Goal: Transaction & Acquisition: Subscribe to service/newsletter

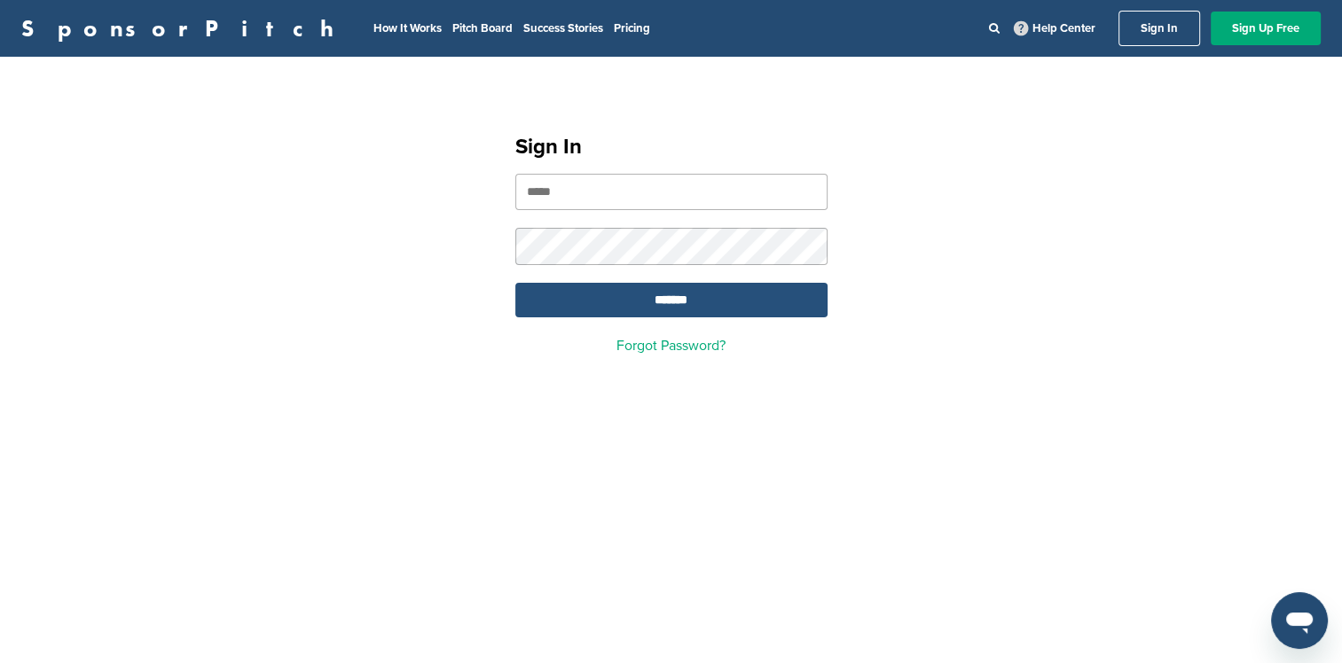
type input "**********"
click at [703, 311] on input "*******" at bounding box center [671, 300] width 312 height 35
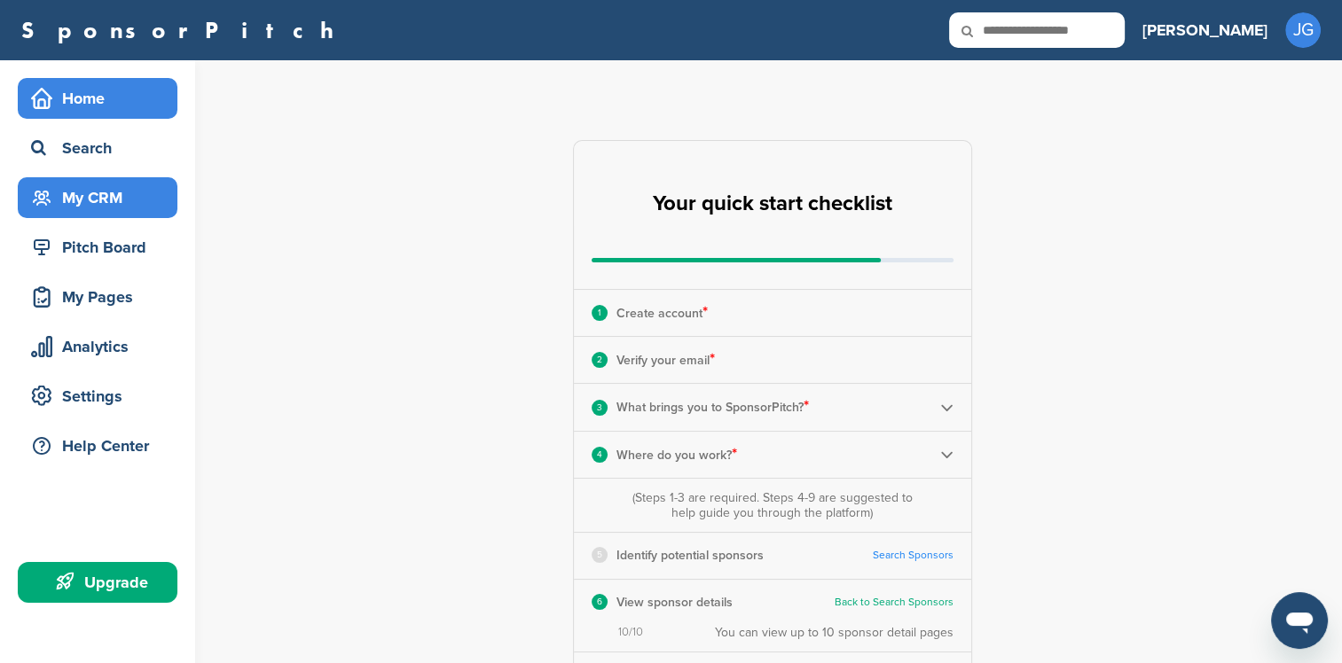
click at [124, 202] on div "My CRM" at bounding box center [102, 198] width 151 height 32
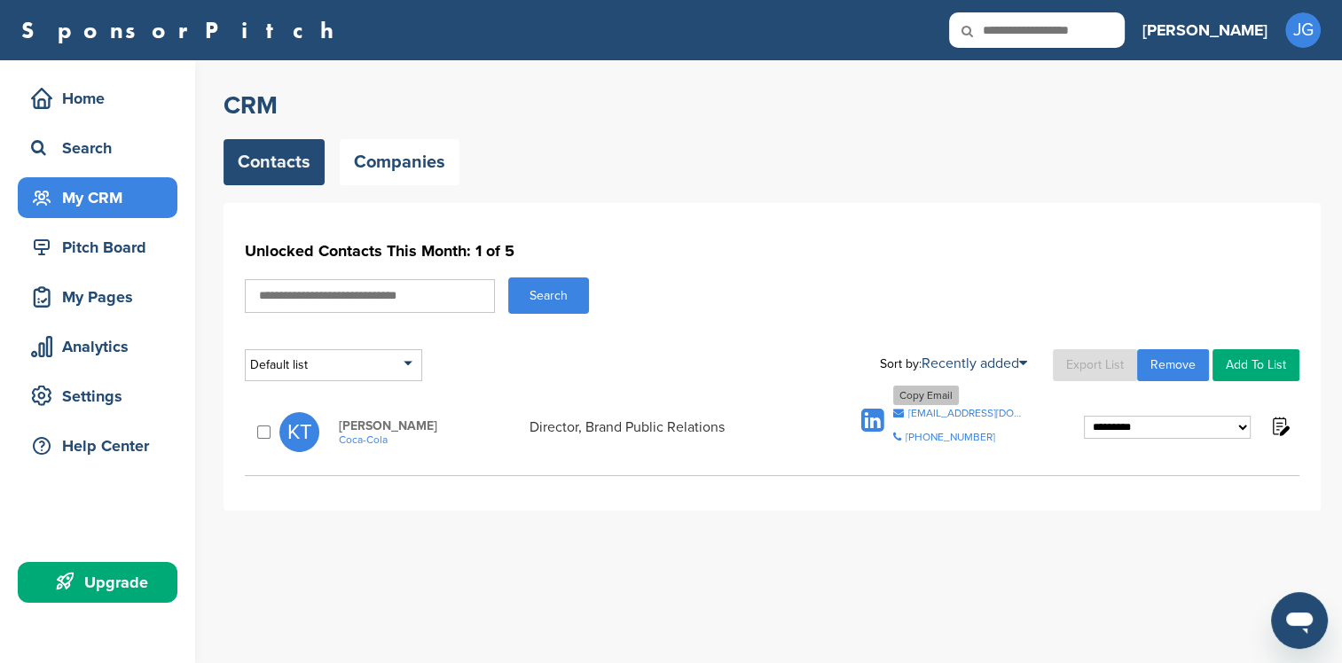
click at [925, 416] on div "ktietjen@coca-cola.com" at bounding box center [967, 413] width 118 height 11
click at [399, 168] on link "Companies" at bounding box center [400, 162] width 120 height 46
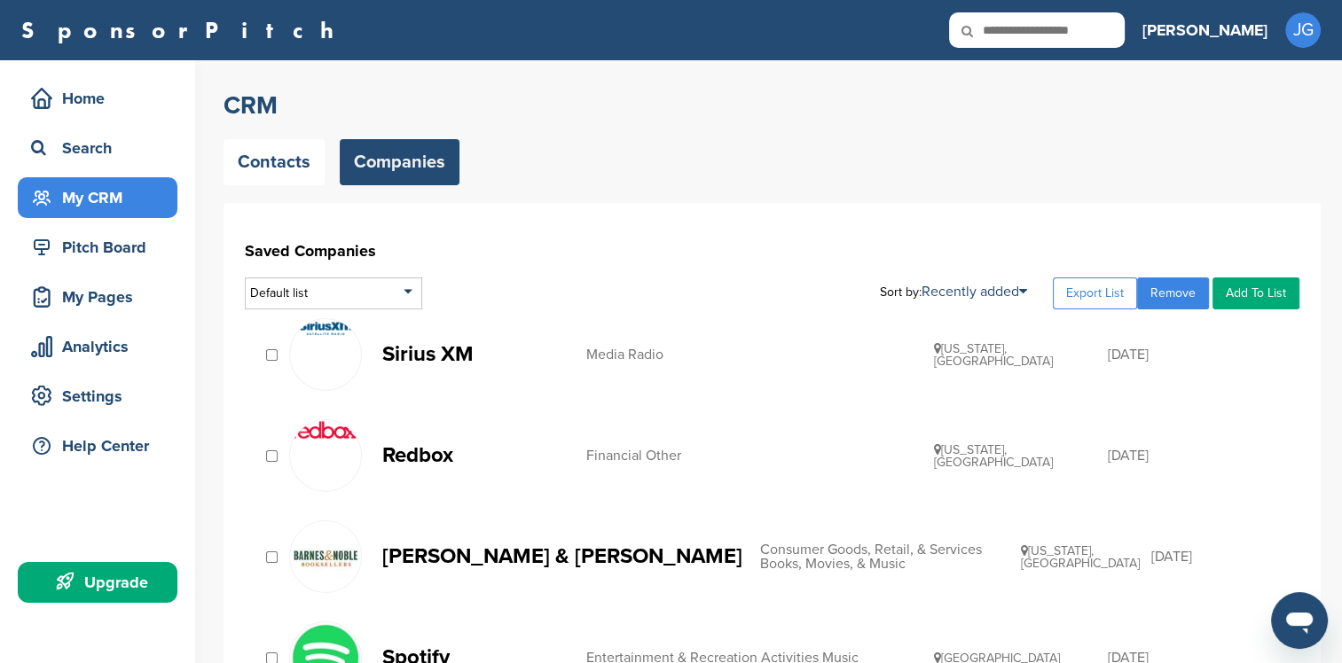
click at [387, 349] on p "Sirius XM" at bounding box center [475, 354] width 186 height 22
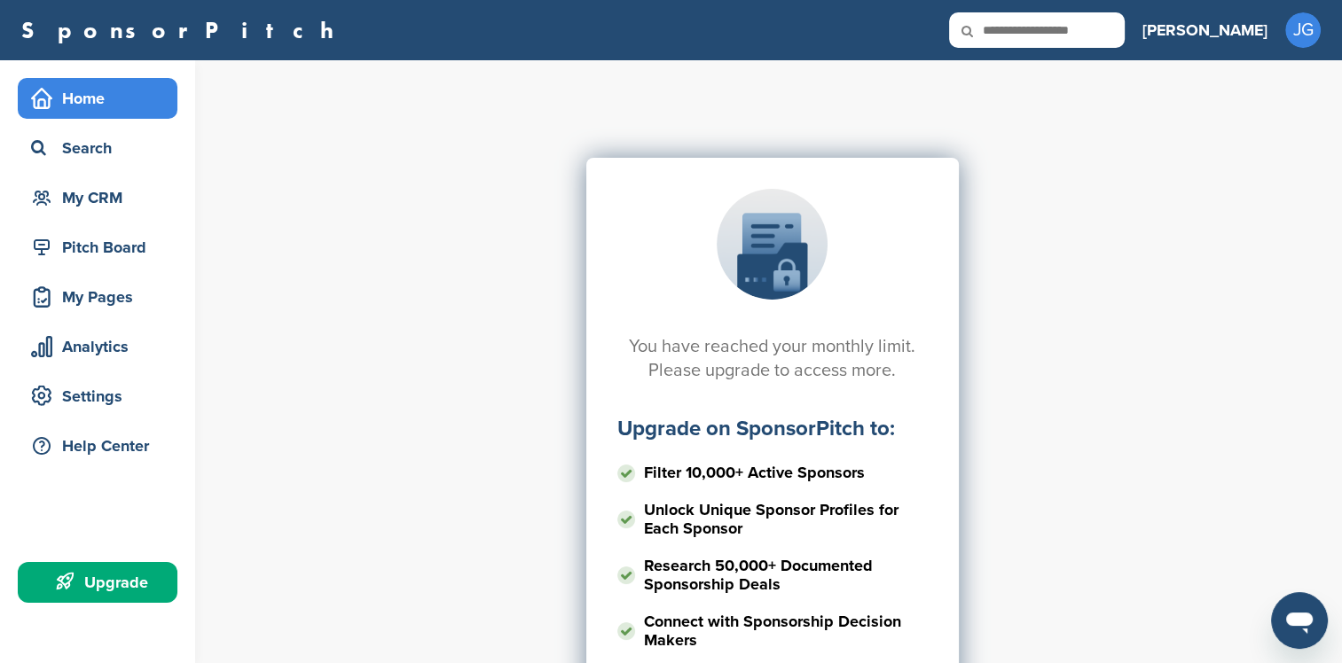
click at [105, 90] on div "Home" at bounding box center [102, 98] width 151 height 32
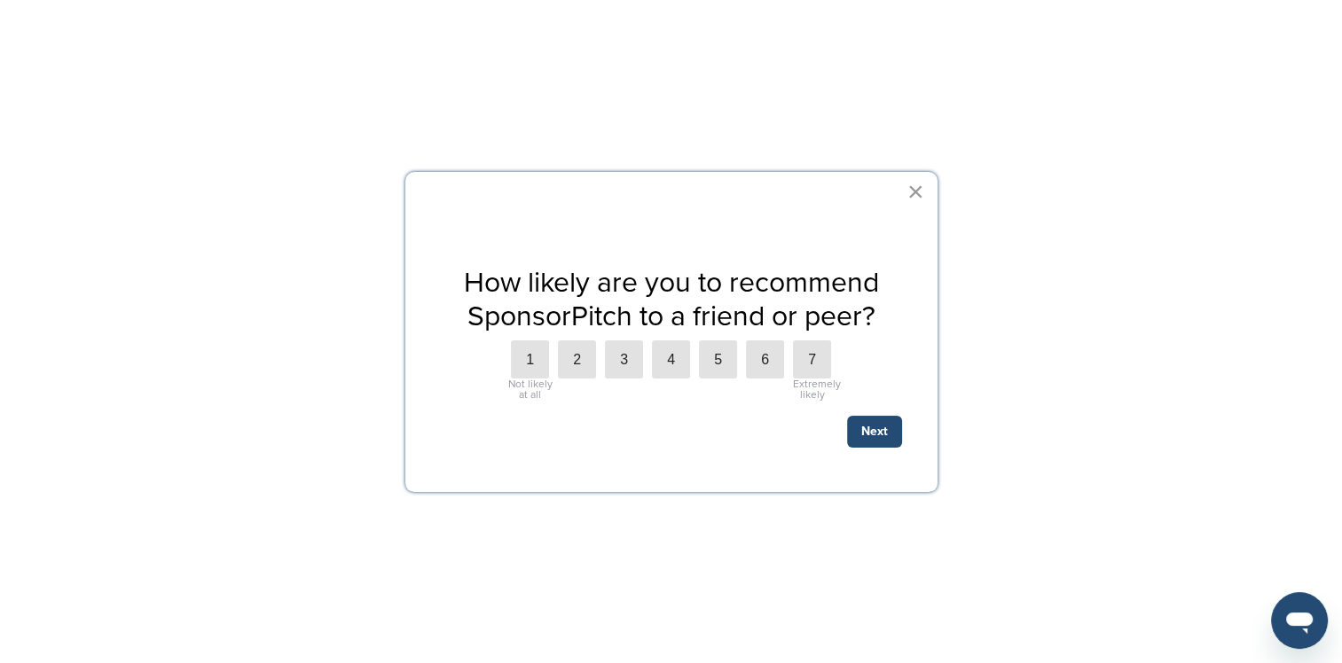
click at [915, 189] on button "×" at bounding box center [915, 191] width 17 height 28
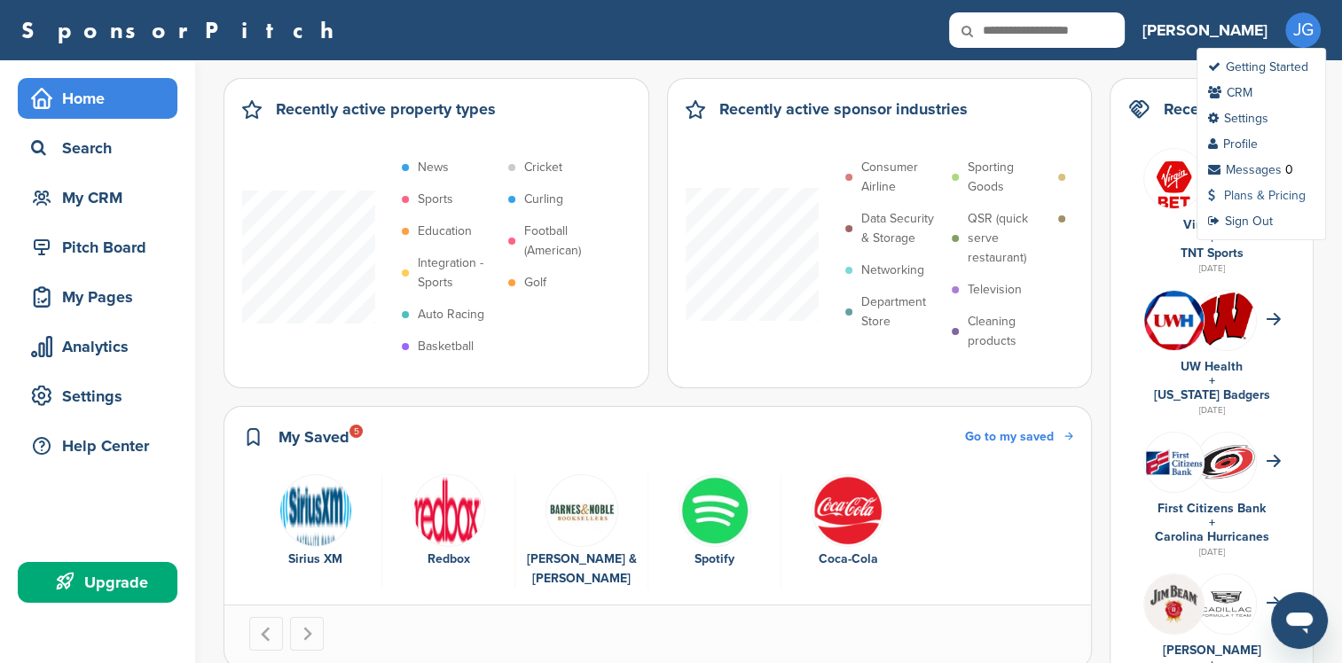
click at [1261, 197] on link "Plans & Pricing" at bounding box center [1257, 195] width 98 height 15
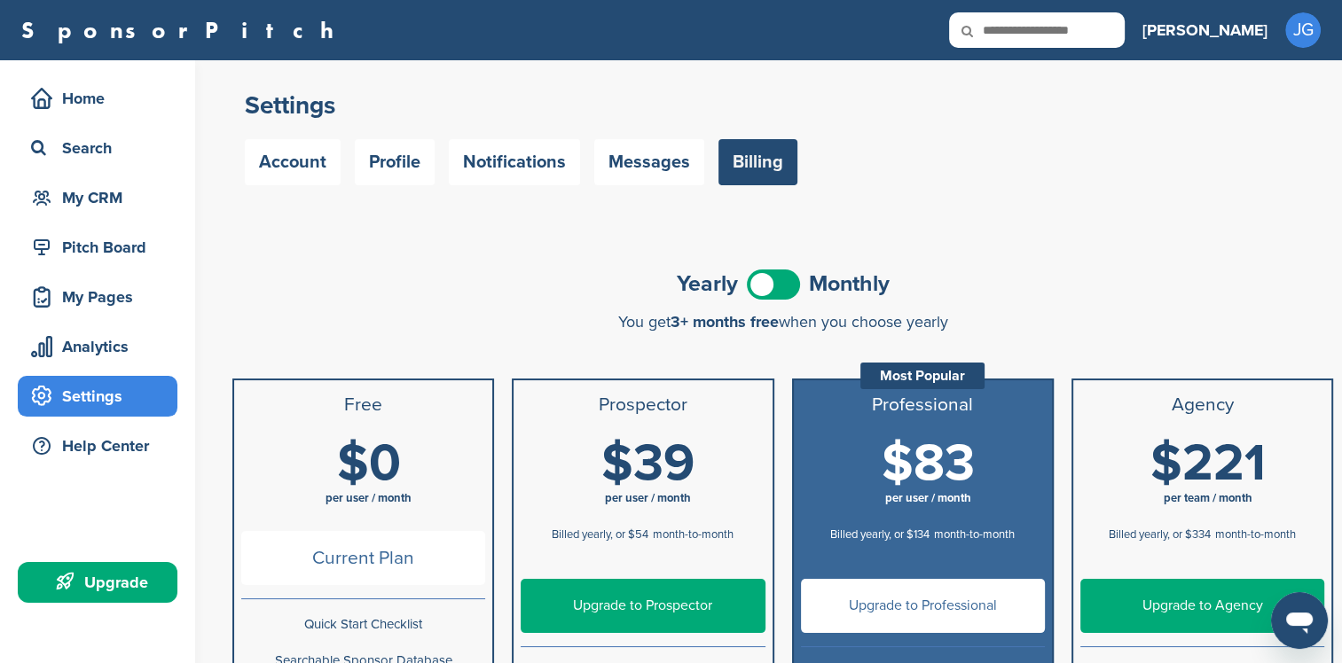
click at [791, 288] on span at bounding box center [773, 285] width 53 height 30
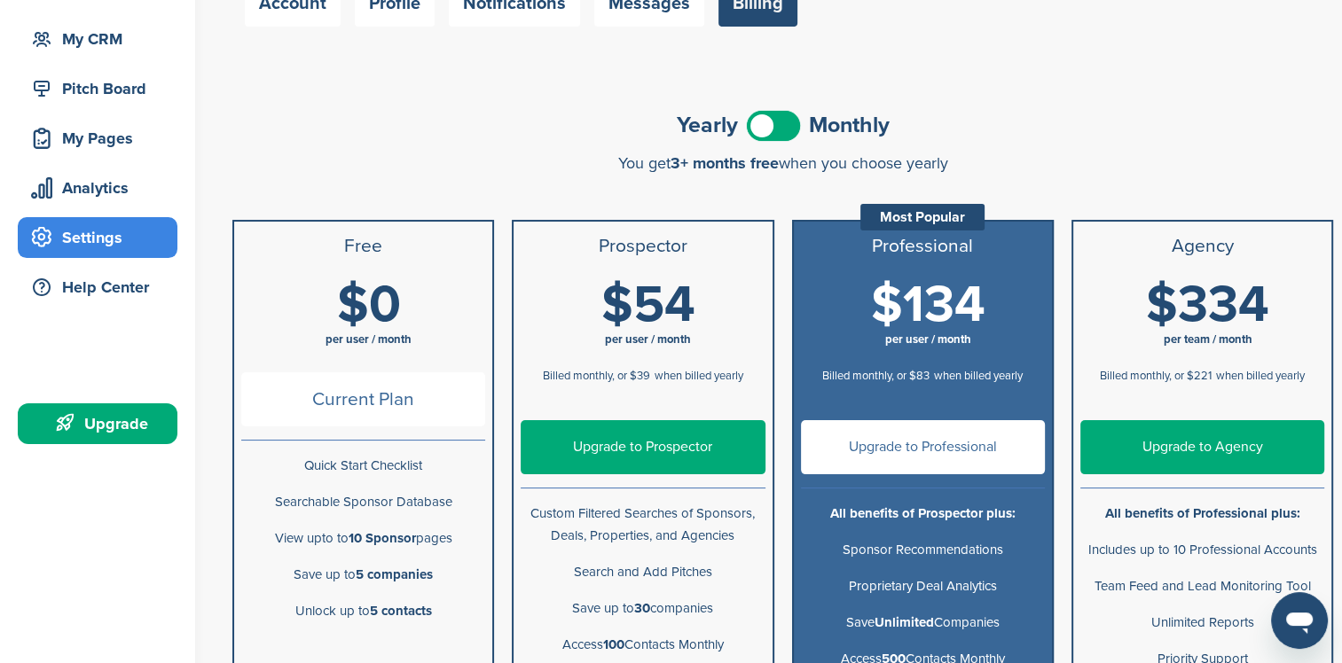
scroll to position [177, 0]
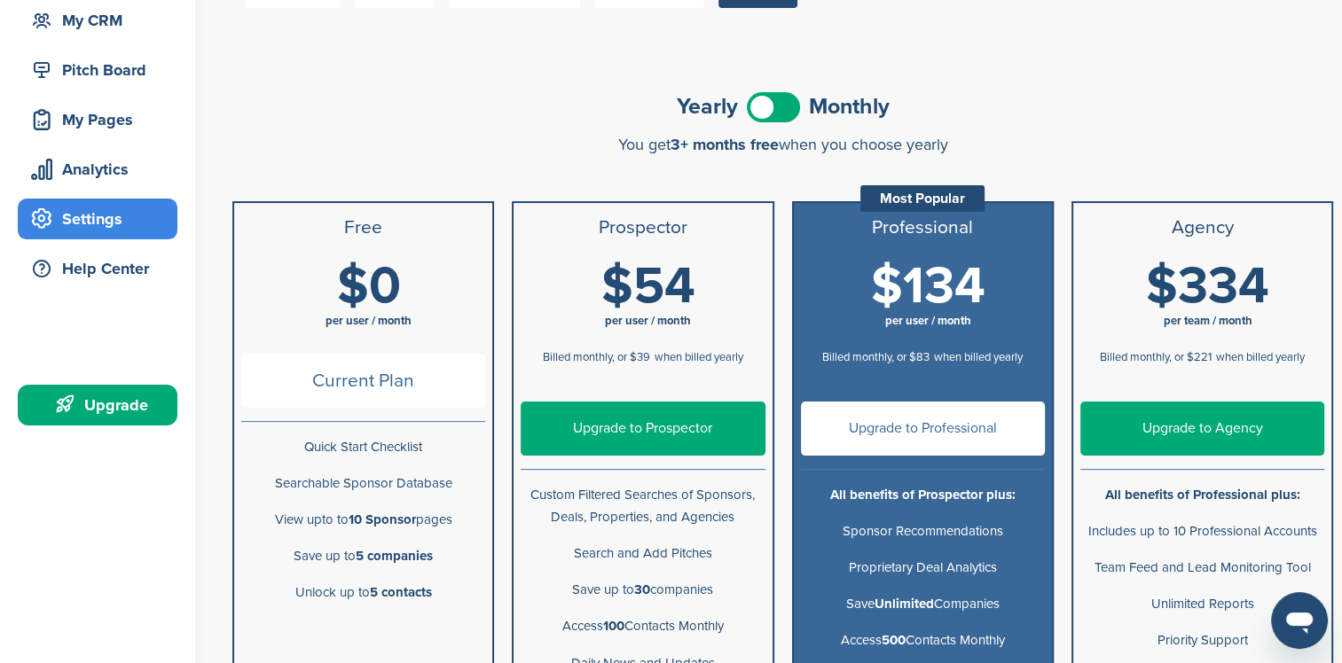
click at [757, 109] on span at bounding box center [773, 107] width 53 height 30
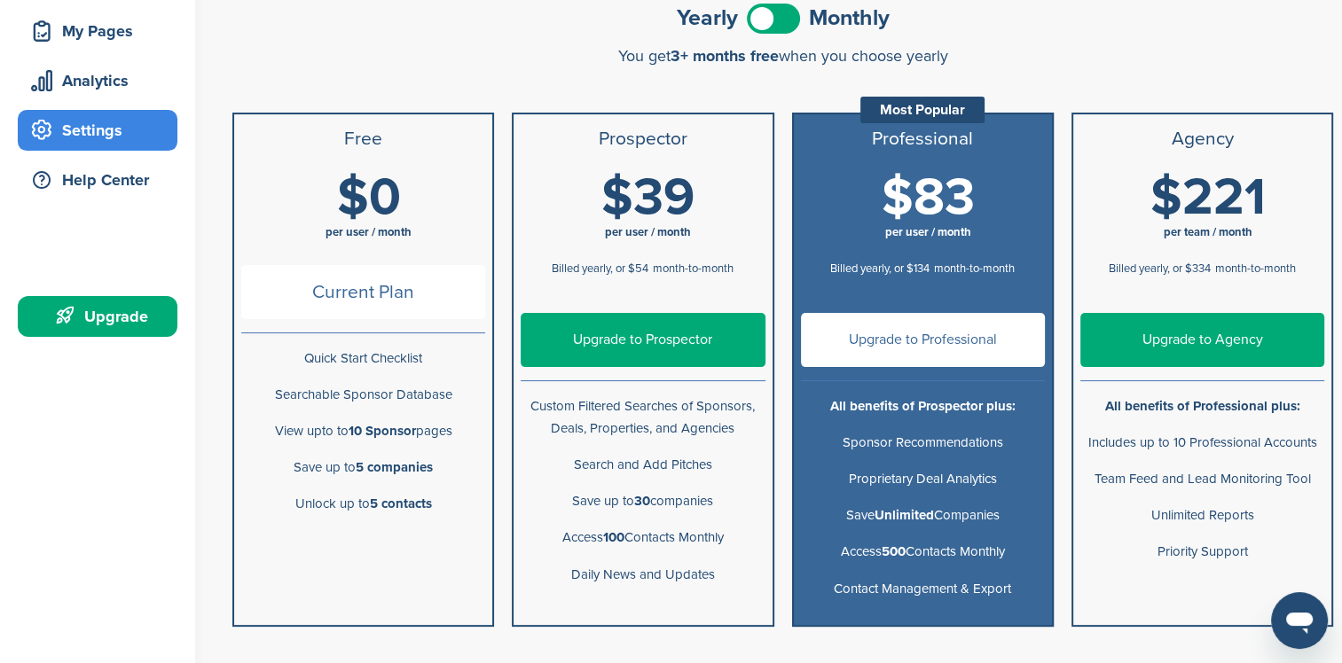
click at [687, 328] on link "Upgrade to Prospector" at bounding box center [643, 340] width 244 height 54
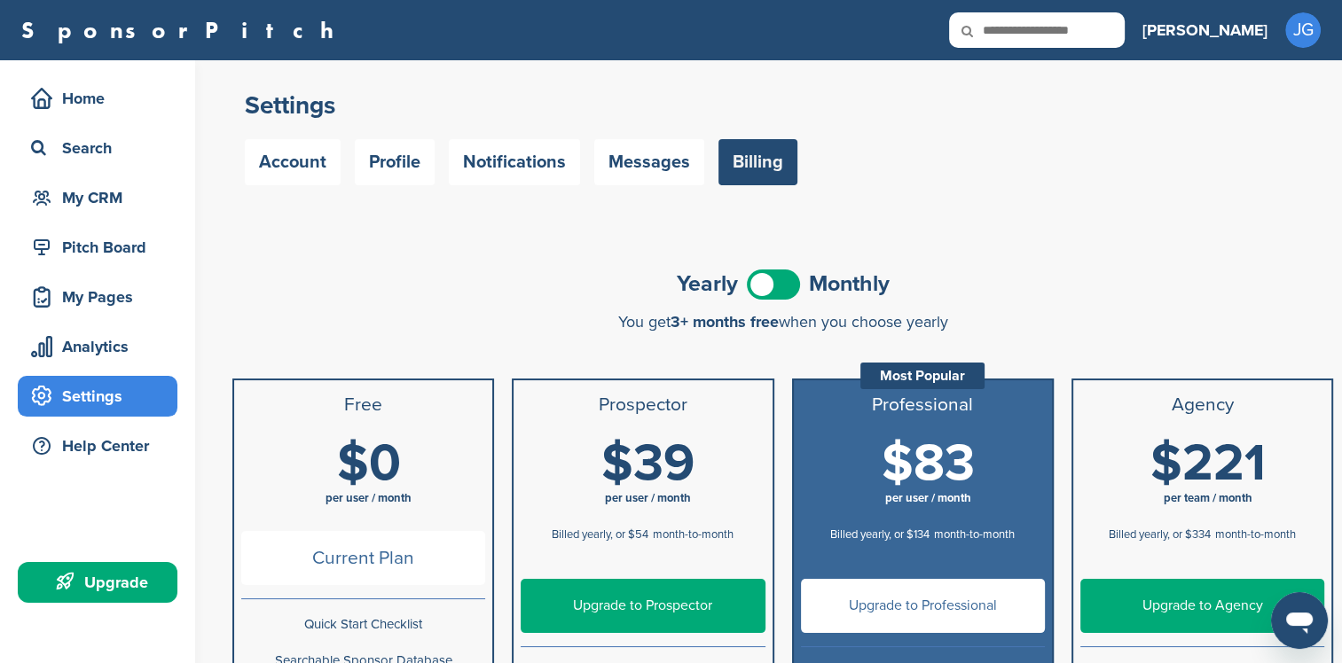
click at [788, 282] on span at bounding box center [773, 285] width 53 height 30
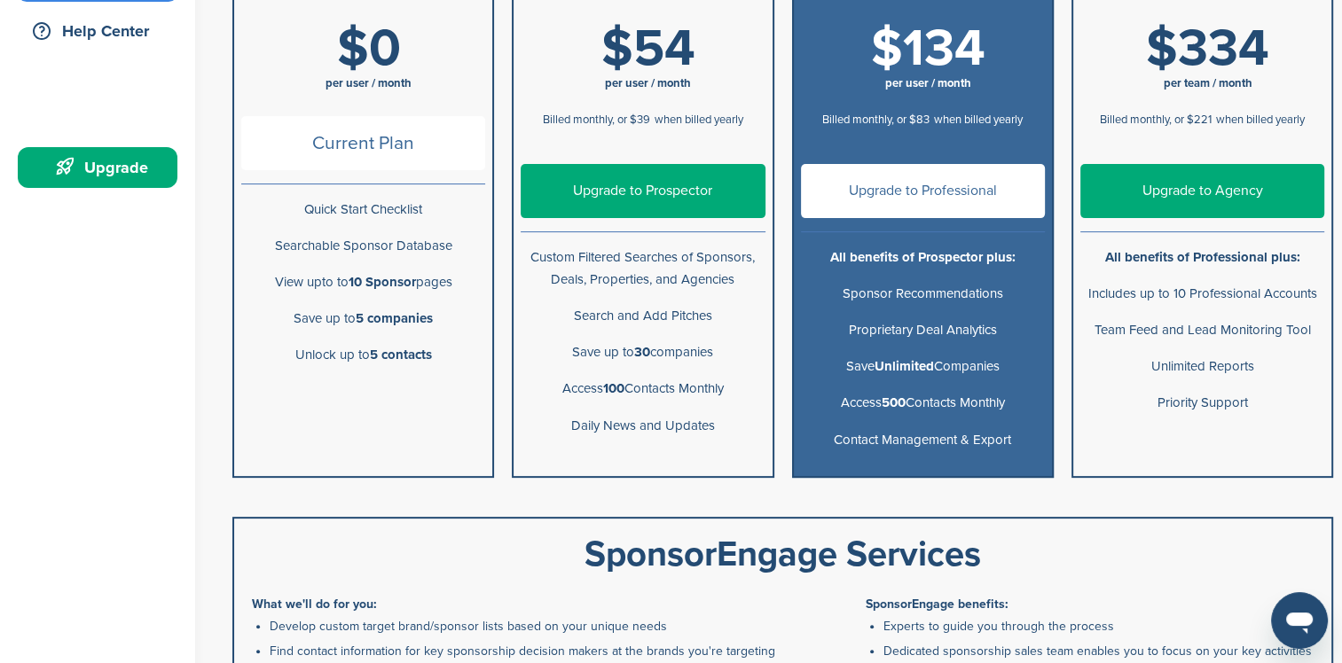
scroll to position [443, 0]
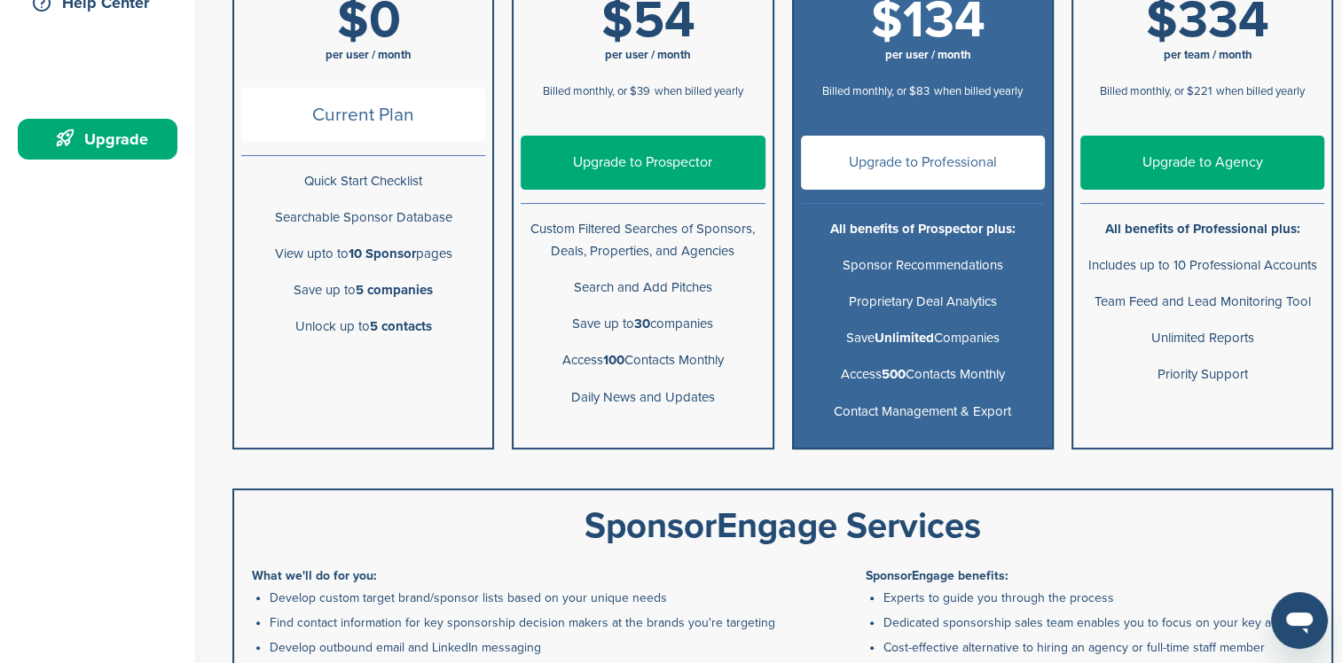
click at [823, 175] on link "Upgrade to Professional" at bounding box center [923, 163] width 244 height 54
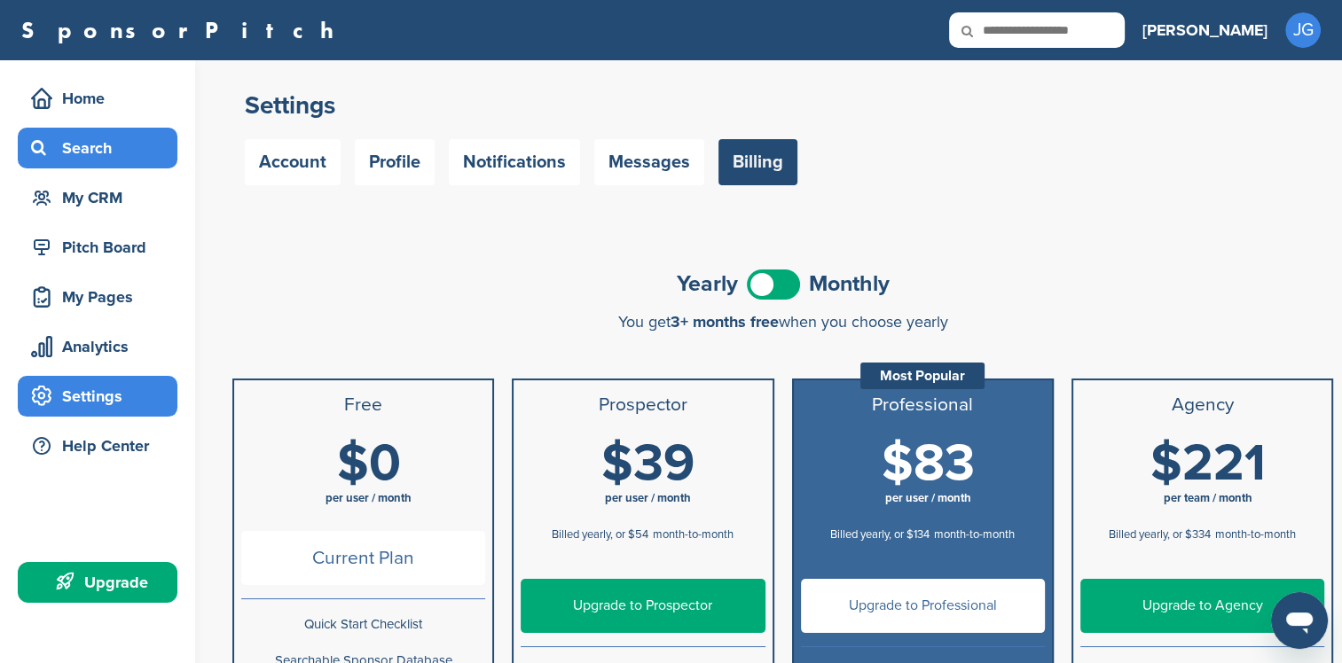
click at [115, 144] on div "Search" at bounding box center [102, 148] width 151 height 32
